Goal: Navigation & Orientation: Find specific page/section

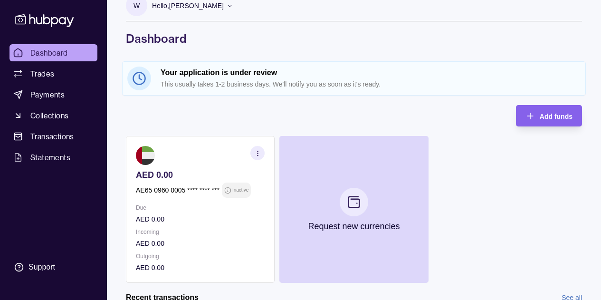
scroll to position [17, 0]
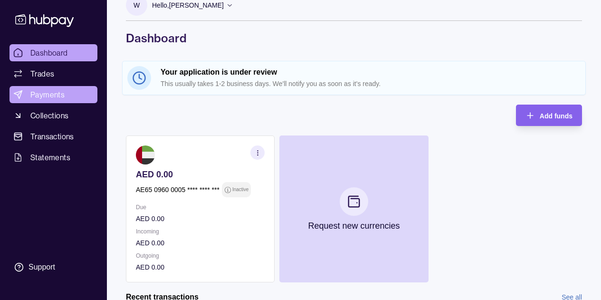
click at [58, 102] on link "Payments" at bounding box center [54, 94] width 88 height 17
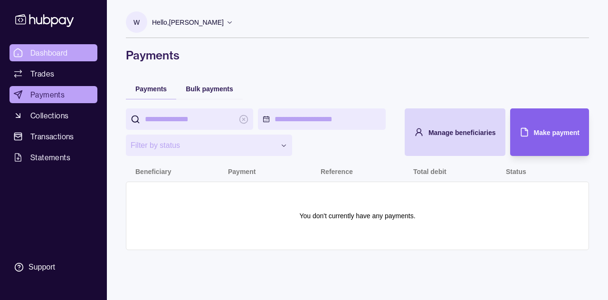
click at [57, 53] on span "Dashboard" at bounding box center [49, 52] width 38 height 11
